Goal: Transaction & Acquisition: Download file/media

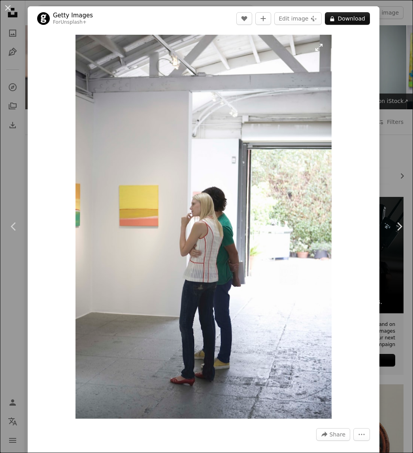
scroll to position [2819, 0]
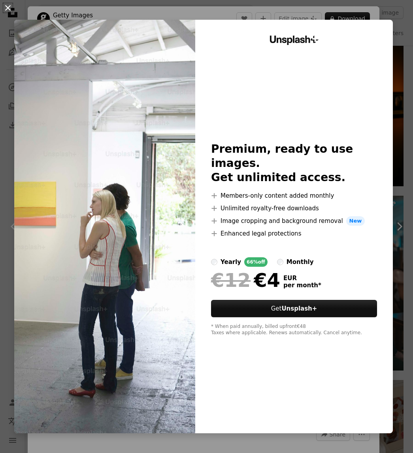
click at [13, 7] on button "An X shape" at bounding box center [7, 7] width 9 height 9
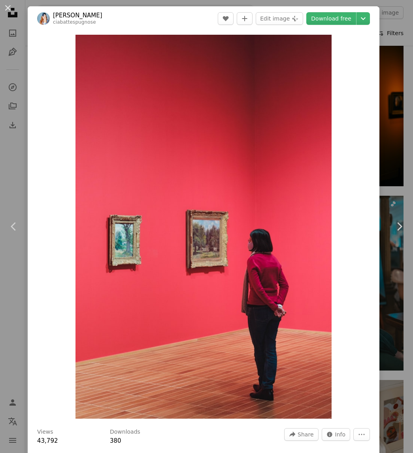
click at [387, 42] on div "An X shape Chevron left Chevron right [PERSON_NAME] ciabattespugnose A heart A …" at bounding box center [206, 226] width 413 height 453
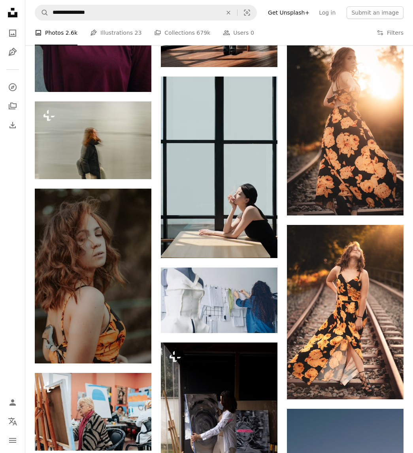
scroll to position [8217, 0]
